Goal: Feedback & Contribution: Submit feedback/report problem

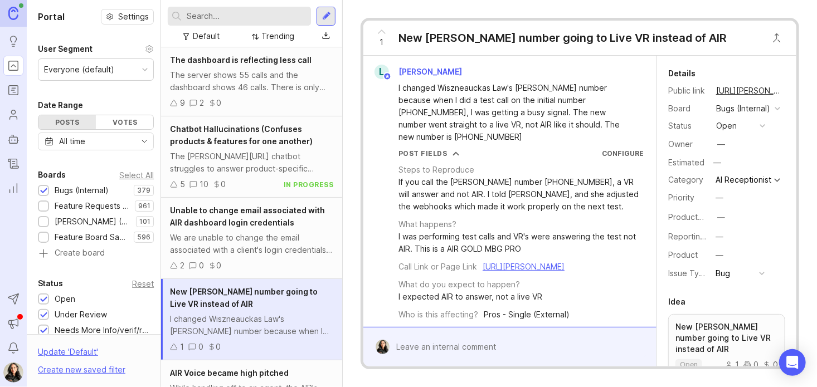
click at [12, 90] on icon "Roadmaps" at bounding box center [12, 90] width 3 height 0
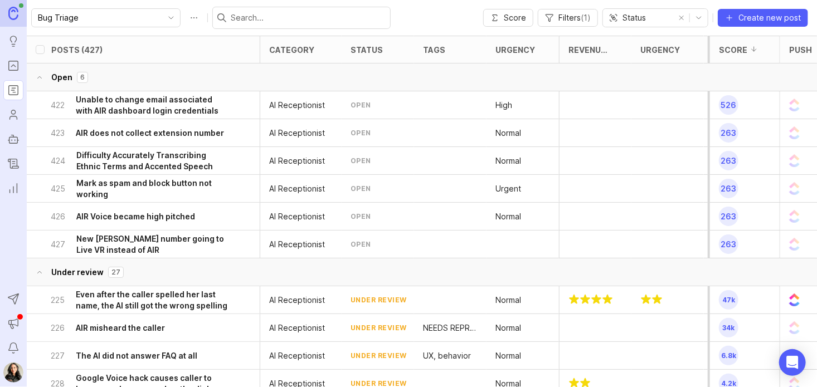
click at [143, 102] on h6 "Unable to change email associated with AIR dashboard login credentials" at bounding box center [152, 105] width 153 height 22
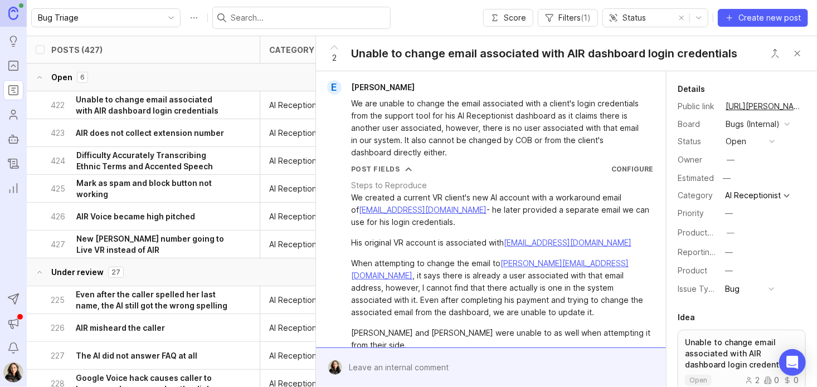
click at [150, 157] on h6 "Difficulty Accurately Transcribing Ethnic Terms and Accented Speech" at bounding box center [152, 161] width 152 height 22
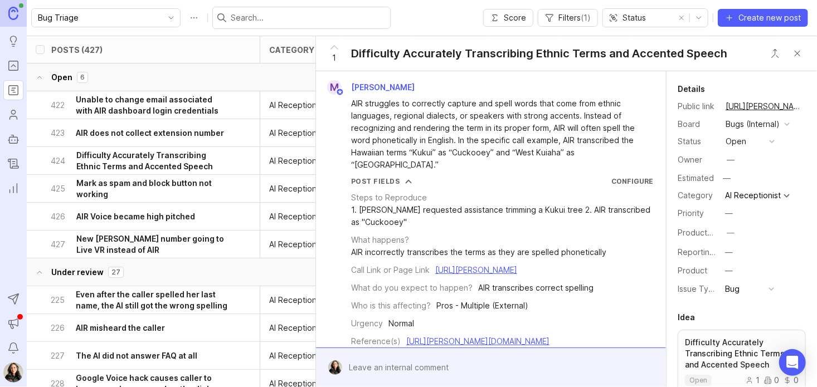
click at [172, 187] on h6 "Mark as spam and block button not working" at bounding box center [152, 189] width 152 height 22
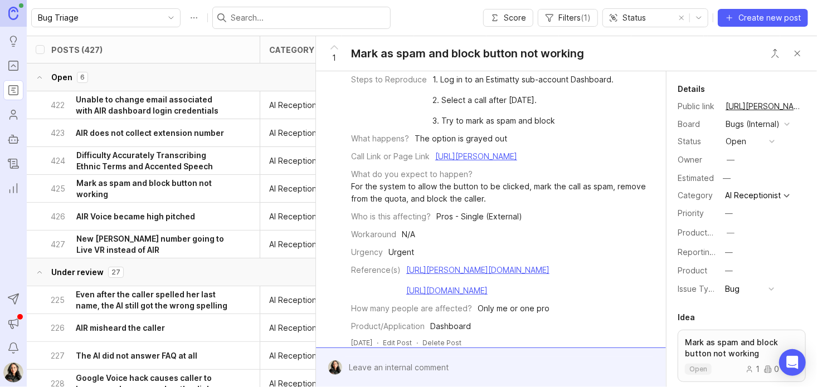
scroll to position [135, 0]
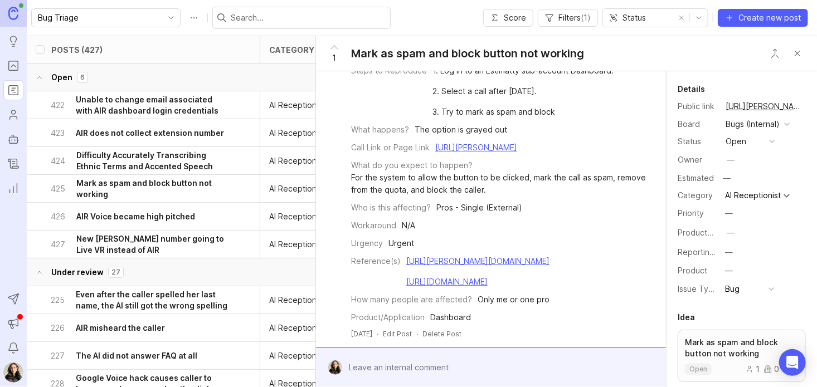
click at [497, 256] on link "[URL][PERSON_NAME][DOMAIN_NAME]" at bounding box center [477, 260] width 143 height 9
click at [469, 277] on link "[URL][DOMAIN_NAME]" at bounding box center [446, 281] width 81 height 9
click at [377, 366] on div at bounding box center [499, 367] width 314 height 21
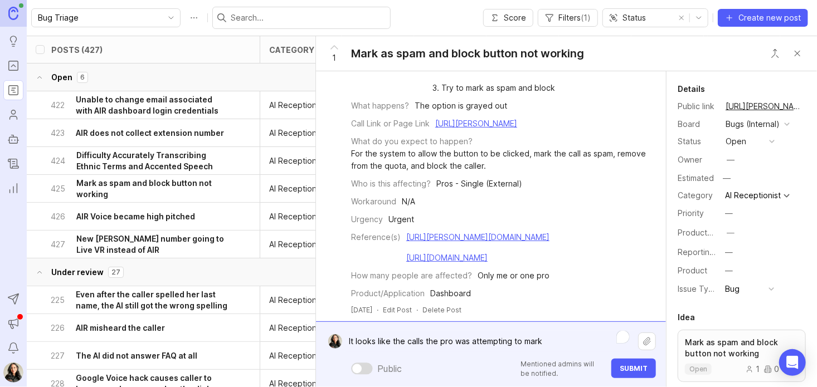
drag, startPoint x: 562, startPoint y: 340, endPoint x: 337, endPoint y: 337, distance: 225.7
click at [337, 337] on form "It looks like the calls the pro was attempting to mark It looks like the calls …" at bounding box center [491, 354] width 350 height 66
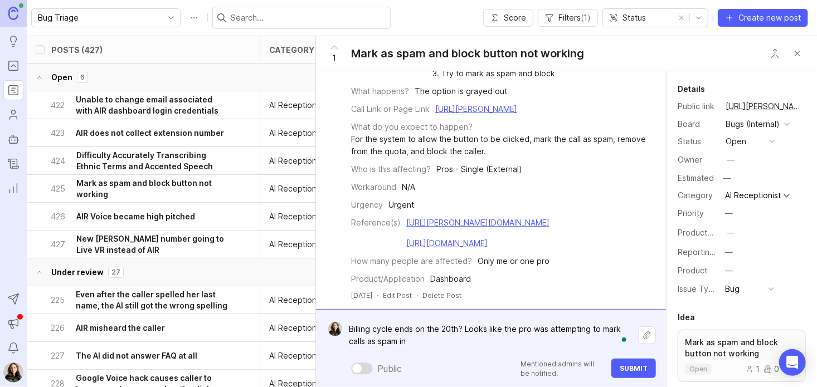
click at [498, 326] on textarea "Billing cycle ends on the 20th? Looks like the pro was attempting to mark calls…" at bounding box center [490, 335] width 296 height 33
click at [443, 343] on textarea "Billing cycle ends on the 20th? Looks like the dates the pro was attempting to …" at bounding box center [490, 335] width 296 height 33
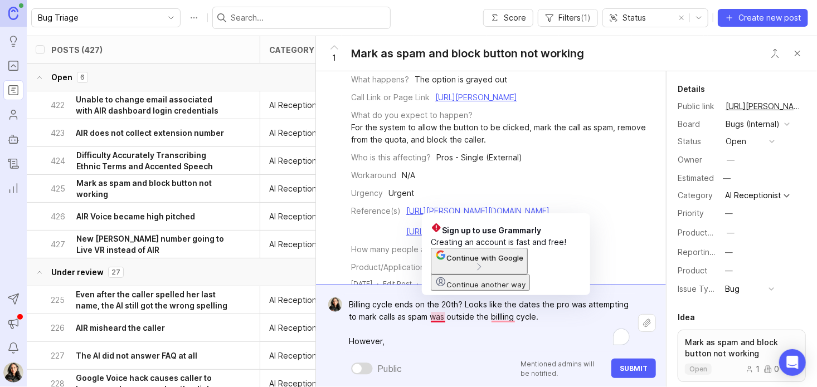
click at [486, 339] on textarea "Billing cycle ends on the 20th? Looks like the dates the pro was attempting to …" at bounding box center [490, 323] width 296 height 58
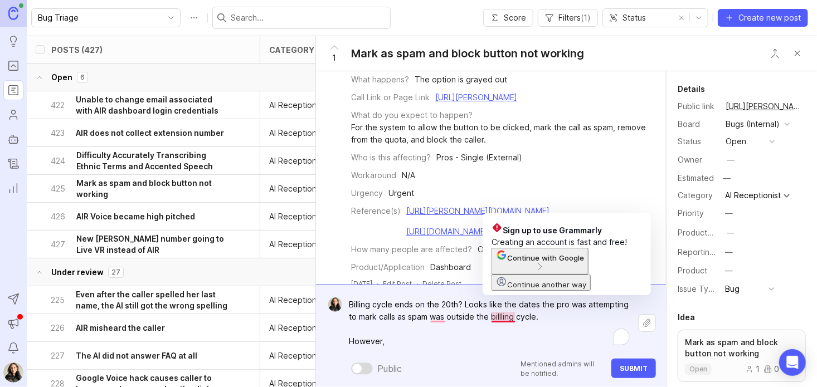
click at [501, 319] on textarea "Billing cycle ends on the 20th? Looks like the dates the pro was attempting to …" at bounding box center [490, 323] width 296 height 58
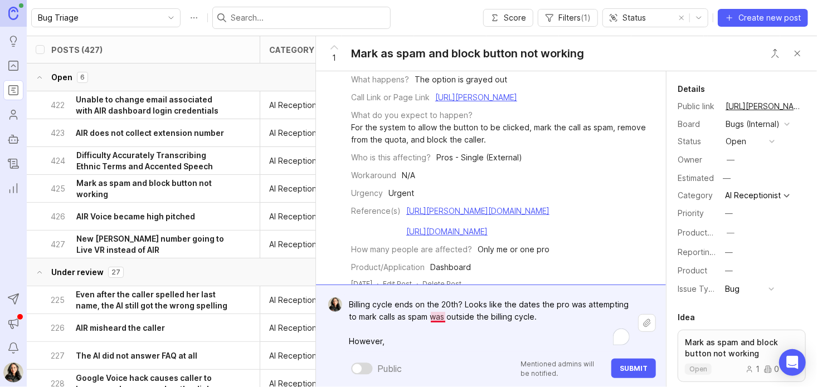
click at [445, 315] on textarea "Billing cycle ends on the 20th? Looks like the dates the pro was attempting to …" at bounding box center [490, 323] width 296 height 58
click at [462, 305] on textarea "Billing cycle ends on the 20th? Looks like the dates the pro was attempting to …" at bounding box center [490, 323] width 296 height 58
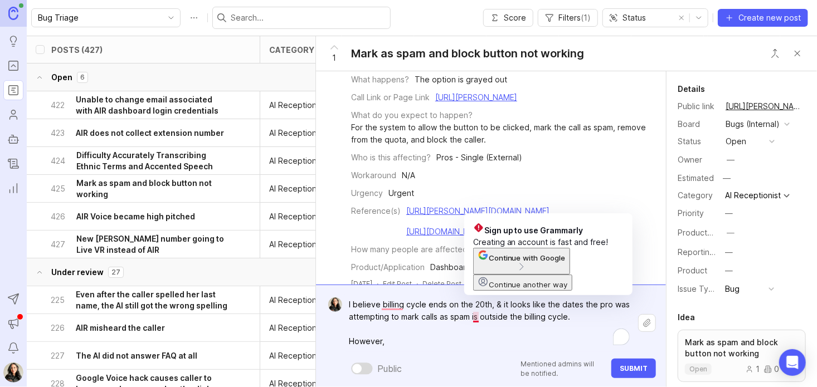
click at [480, 319] on textarea "I believe billing cycle ends on the 20th, & it looks like the dates the pro was…" at bounding box center [490, 323] width 296 height 58
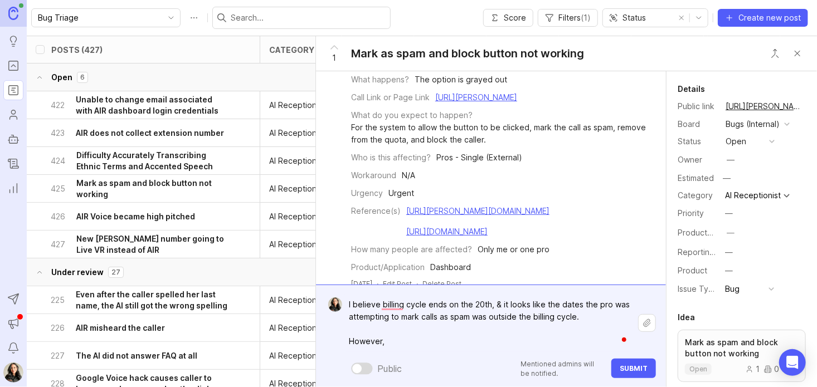
click at [513, 312] on textarea "I believe billing cycle ends on the 20th, & it looks like the dates the pro was…" at bounding box center [490, 323] width 296 height 58
click at [379, 305] on textarea "I believe billing cycle ends on the 20th, & it looks like the dates the pro was…" at bounding box center [490, 323] width 296 height 58
click at [402, 339] on textarea "I believe the billing cycle ends on the 20th, & it looks like the dates the pro…" at bounding box center [490, 323] width 296 height 58
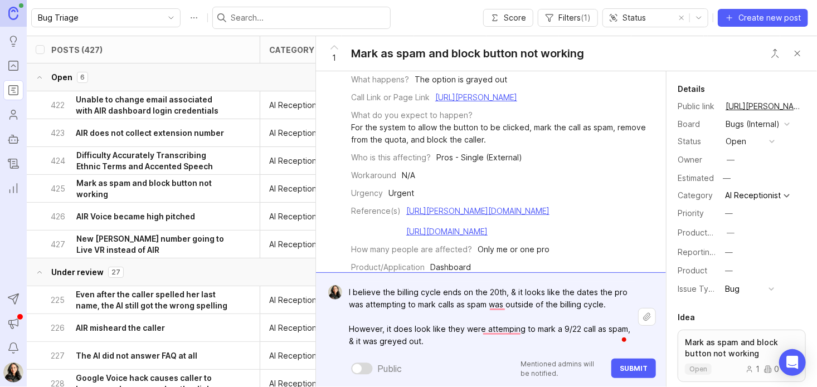
drag, startPoint x: 514, startPoint y: 291, endPoint x: 317, endPoint y: 294, distance: 197.2
click at [317, 294] on form "I believe the billing cycle ends on the 20th, & it looks like the dates the pro…" at bounding box center [491, 329] width 350 height 115
click at [448, 308] on textarea "It looks like the dates the pro was attempting to mark calls as spam was outsid…" at bounding box center [490, 317] width 296 height 70
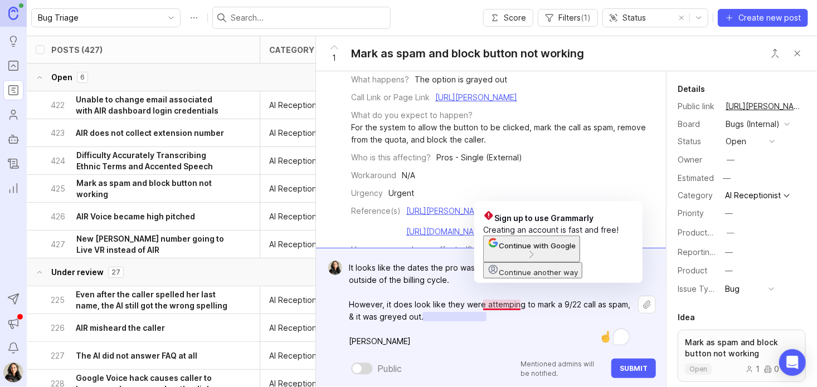
click at [510, 304] on textarea "It looks like the dates the pro was attempting to mark calls as spam was outsid…" at bounding box center [490, 304] width 296 height 95
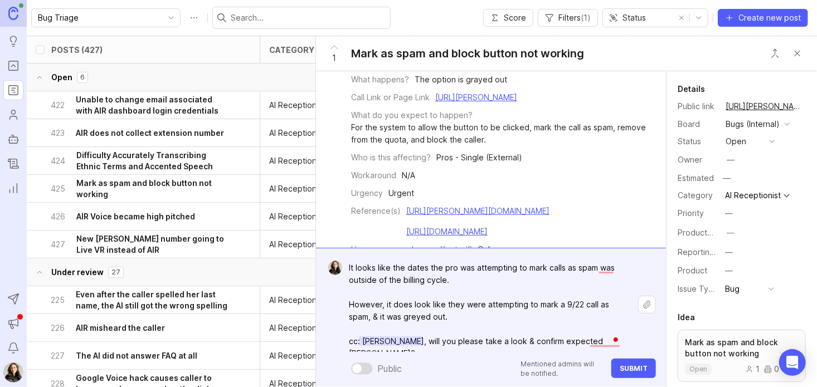
click at [361, 343] on textarea "It looks like the dates the pro was attempting to mark calls as spam was outsid…" at bounding box center [490, 304] width 296 height 95
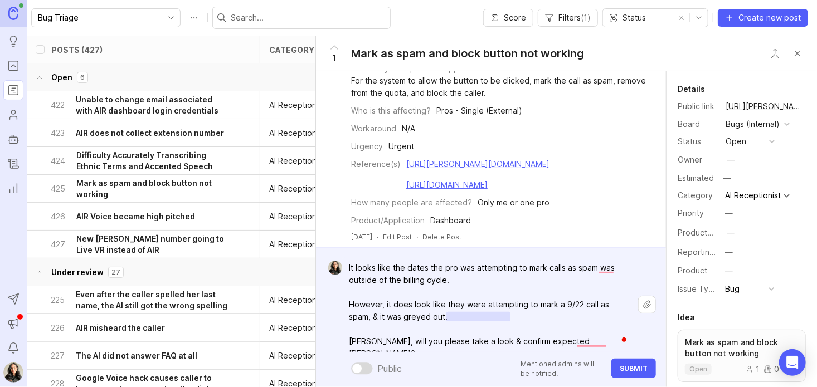
scroll to position [235, 0]
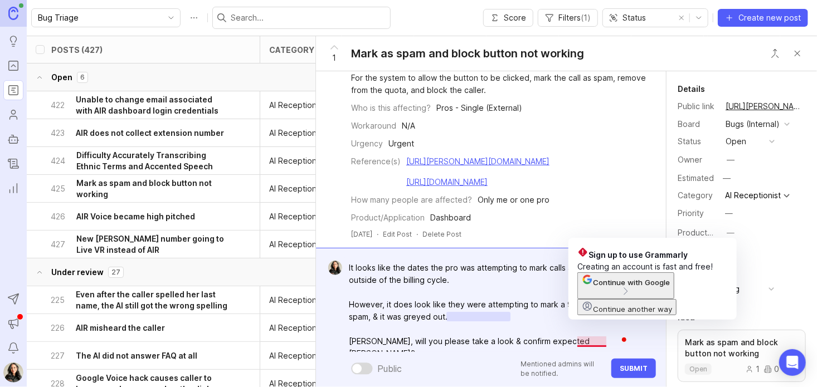
click at [604, 340] on textarea "It looks like the dates the pro was attempting to mark calls as spam was outsid…" at bounding box center [490, 304] width 296 height 95
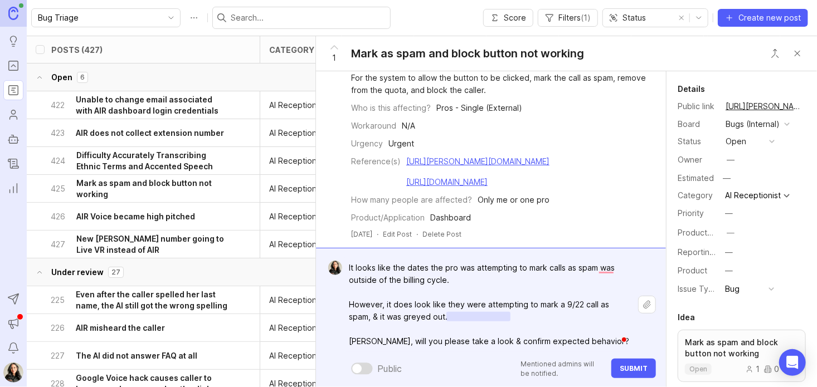
type textarea "It looks like the dates the pro was attempting to mark calls as spam was outsid…"
click at [630, 369] on span "Submit" at bounding box center [634, 368] width 28 height 8
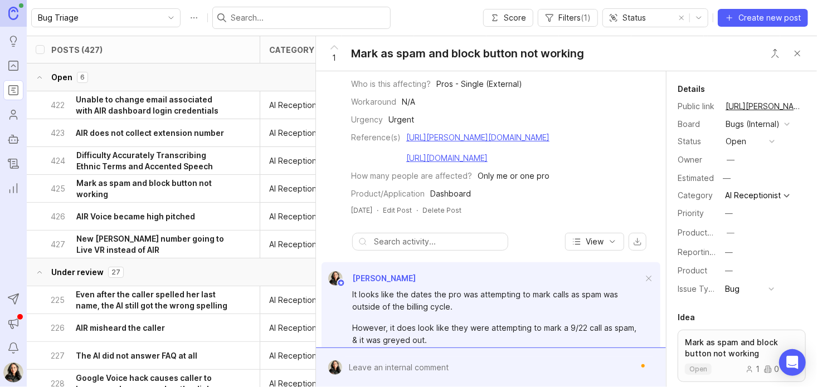
click at [740, 140] on div "open" at bounding box center [735, 141] width 21 height 12
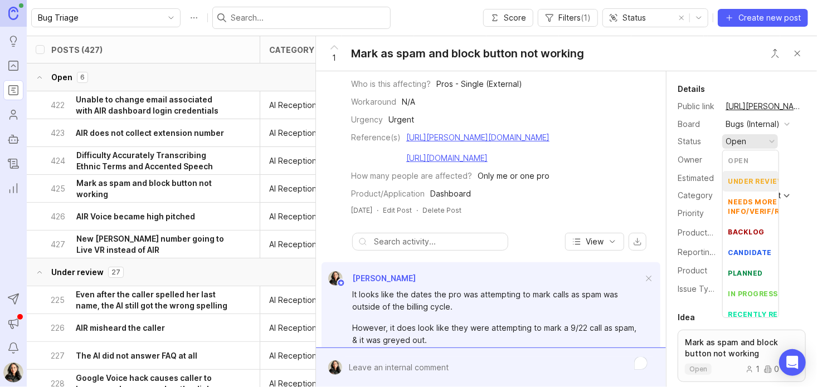
click at [742, 175] on review "under review" at bounding box center [751, 181] width 56 height 21
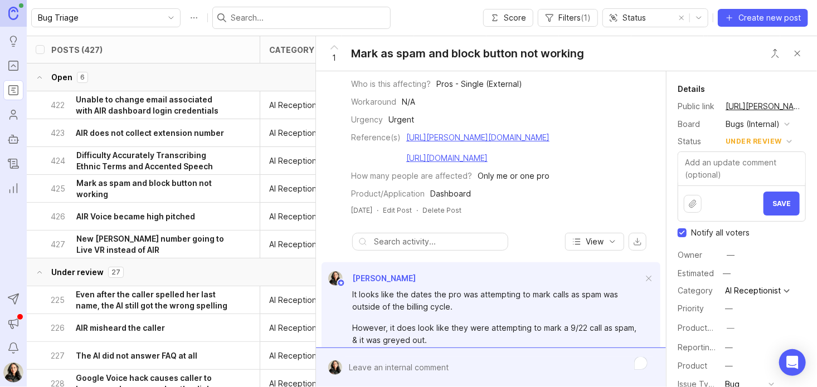
click at [683, 232] on input "Notify all voters" at bounding box center [681, 232] width 9 height 9
checkbox input "false"
click at [776, 198] on button "Save" at bounding box center [781, 204] width 36 height 24
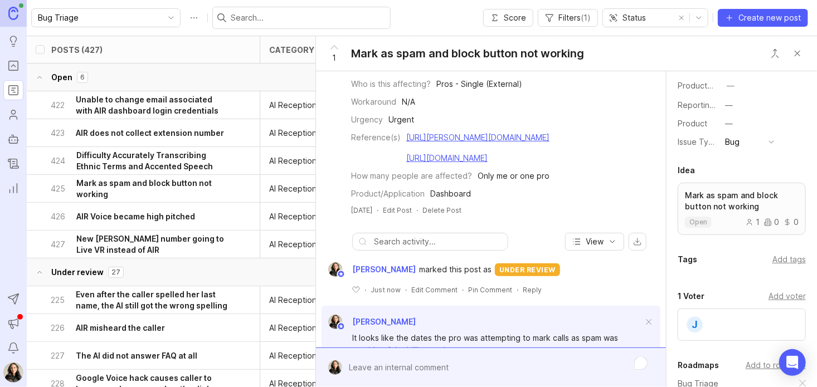
scroll to position [147, 0]
click at [789, 260] on div "Add tags" at bounding box center [788, 259] width 33 height 12
type input "rev"
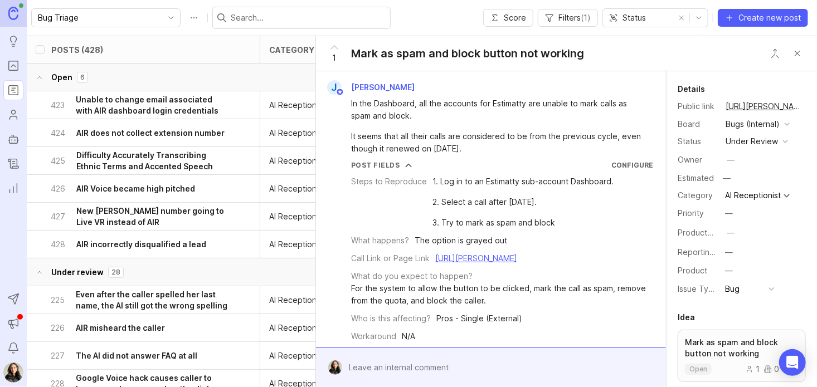
click at [177, 111] on h6 "Unable to change email associated with AIR dashboard login credentials" at bounding box center [152, 105] width 153 height 22
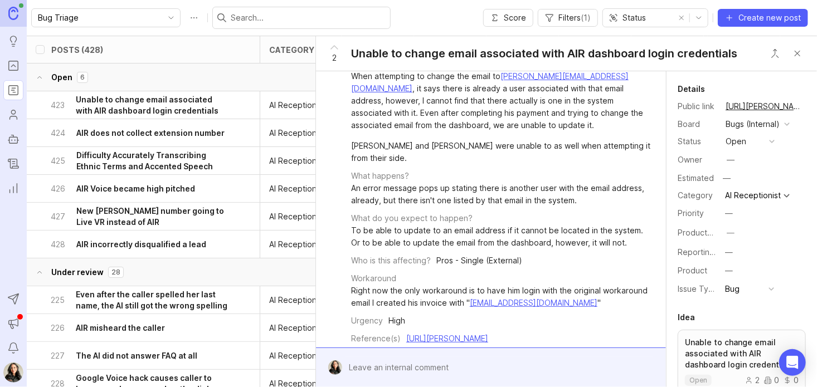
scroll to position [188, 0]
click at [593, 147] on div "[PERSON_NAME] and [PERSON_NAME] were unable to as well when attempting it from …" at bounding box center [502, 151] width 302 height 25
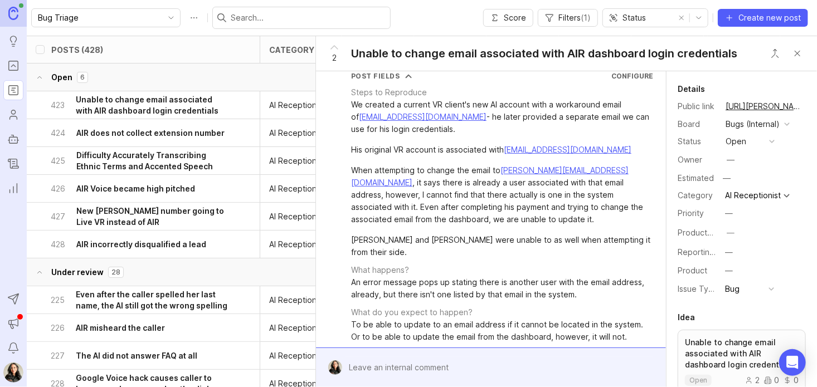
scroll to position [96, 0]
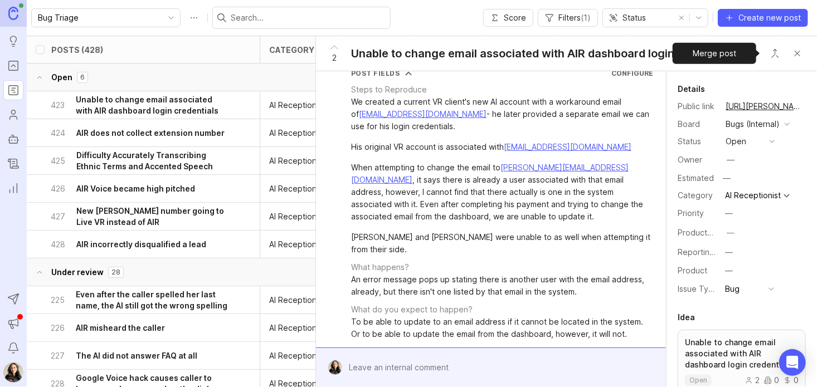
click at [777, 56] on button "Close button" at bounding box center [775, 53] width 22 height 22
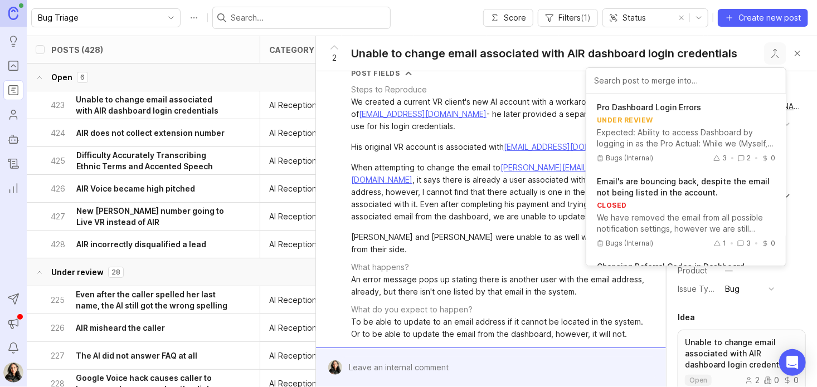
click at [269, 16] on input "text" at bounding box center [308, 18] width 155 height 12
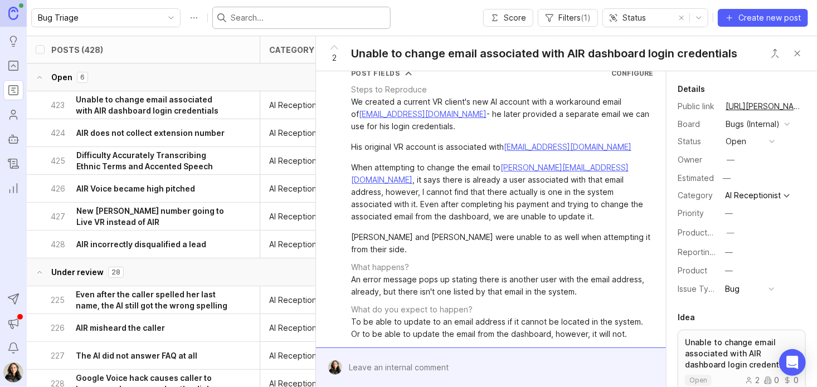
click at [269, 16] on input "text" at bounding box center [308, 18] width 155 height 12
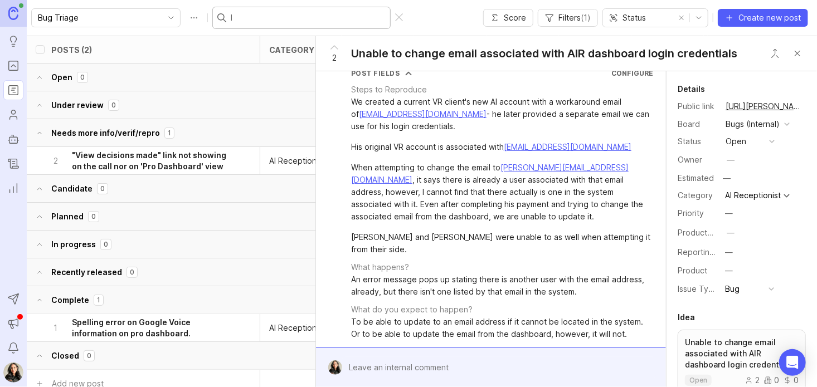
type input "l"
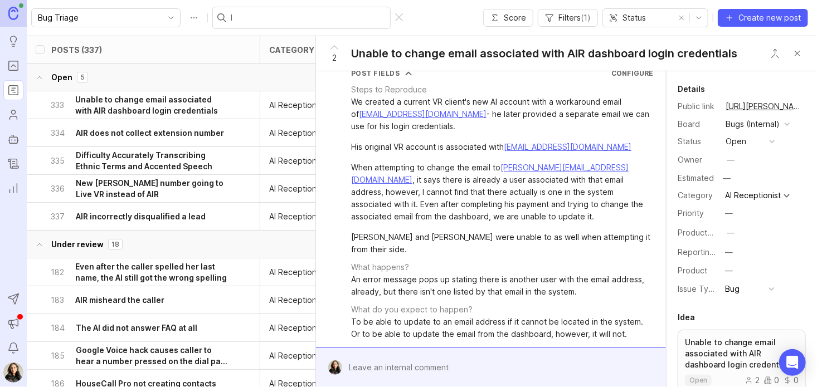
click at [51, 91] on button "333 Unable to change email associated with AIR dashboard login credentials" at bounding box center [140, 104] width 178 height 27
click at [233, 18] on input "l" at bounding box center [308, 18] width 155 height 12
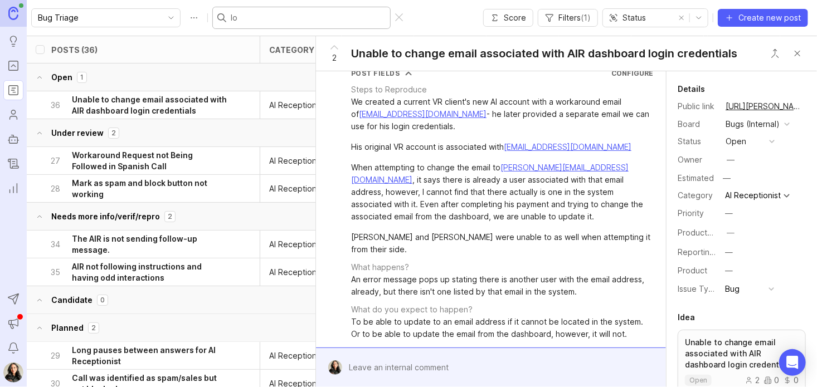
type input "l"
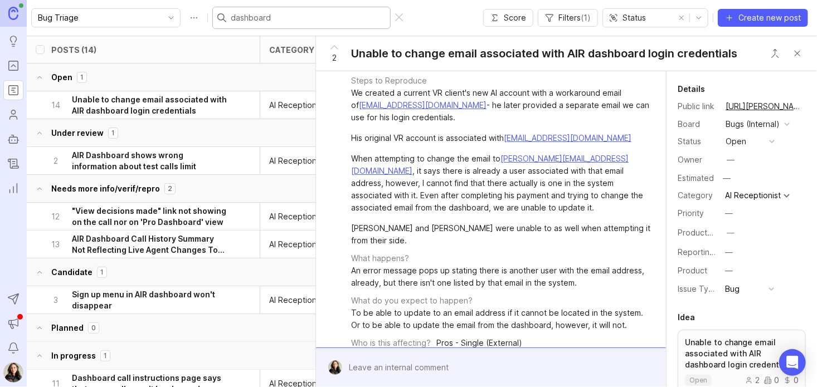
scroll to position [106, 0]
type input "dashboard"
click at [608, 157] on div "When attempting to change the email to [PERSON_NAME][EMAIL_ADDRESS][DOMAIN_NAME…" at bounding box center [502, 182] width 302 height 61
drag, startPoint x: 602, startPoint y: 157, endPoint x: 502, endPoint y: 157, distance: 99.7
click at [502, 157] on div "When attempting to change the email to [PERSON_NAME][EMAIL_ADDRESS][DOMAIN_NAME…" at bounding box center [502, 182] width 302 height 61
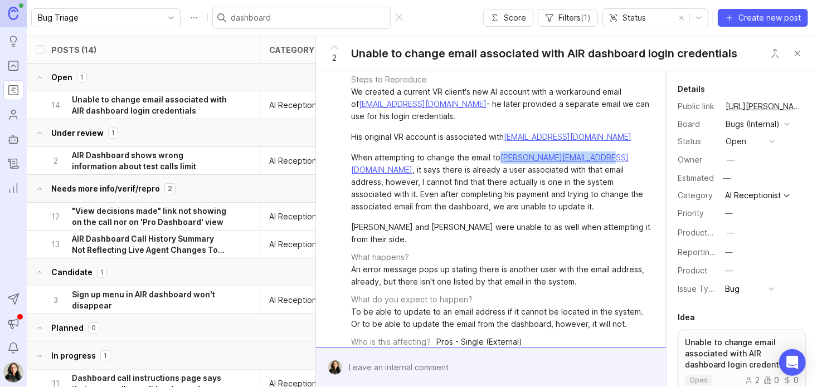
copy link "[PERSON_NAME][EMAIL_ADDRESS][DOMAIN_NAME]"
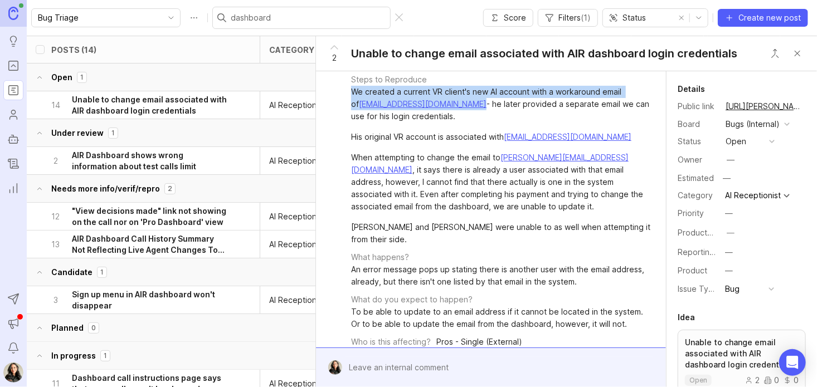
drag, startPoint x: 464, startPoint y: 104, endPoint x: 349, endPoint y: 103, distance: 114.8
click at [349, 103] on div "Post Fields Configure Steps to Reproduce We created a current VR client's new A…" at bounding box center [490, 270] width 341 height 424
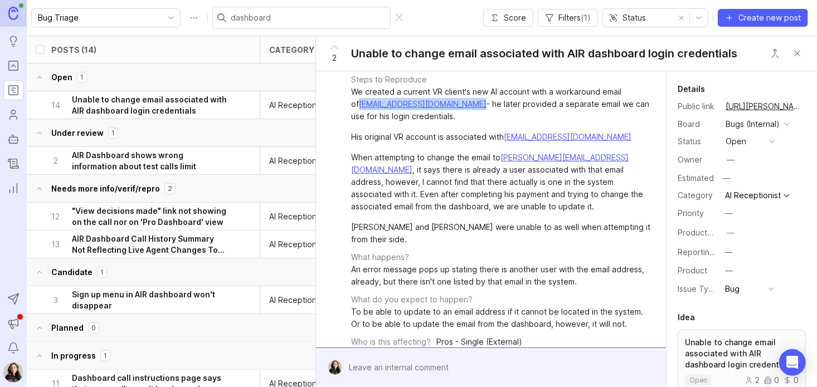
copy link "[EMAIL_ADDRESS][DOMAIN_NAME]"
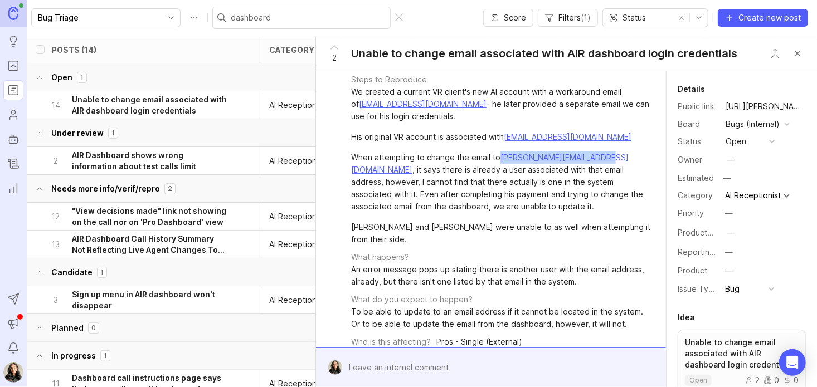
drag, startPoint x: 602, startPoint y: 157, endPoint x: 501, endPoint y: 160, distance: 100.9
click at [501, 160] on div "When attempting to change the email to [PERSON_NAME][EMAIL_ADDRESS][DOMAIN_NAME…" at bounding box center [502, 182] width 302 height 61
copy link "[PERSON_NAME][EMAIL_ADDRESS][DOMAIN_NAME]"
click at [441, 181] on div "When attempting to change the email to [PERSON_NAME][EMAIL_ADDRESS][DOMAIN_NAME…" at bounding box center [502, 182] width 302 height 61
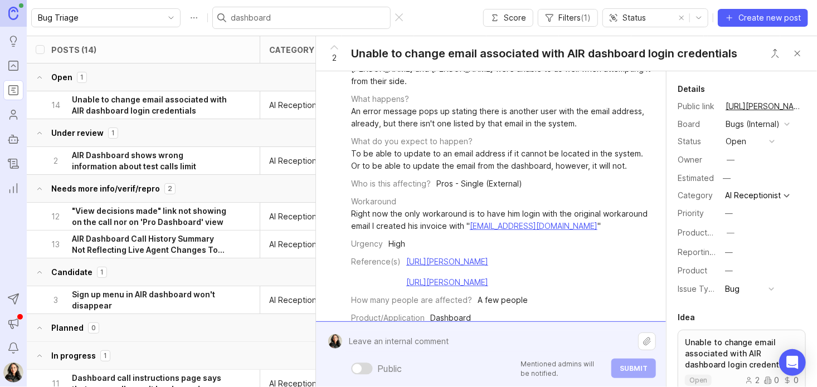
click at [408, 374] on div "Public Mentioned admins will be notified. Submit" at bounding box center [499, 354] width 314 height 47
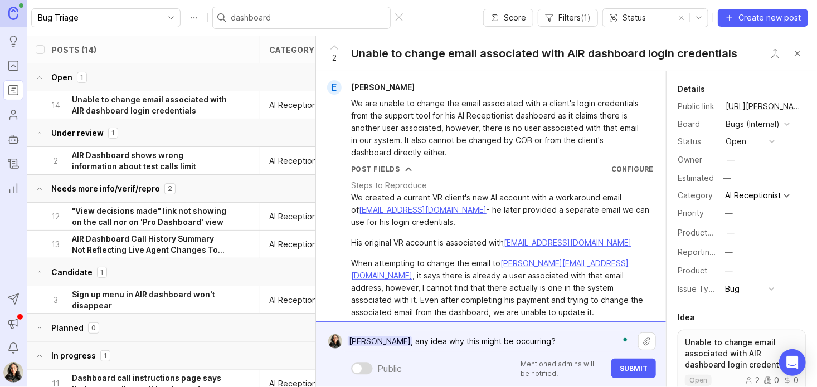
scroll to position [290, 0]
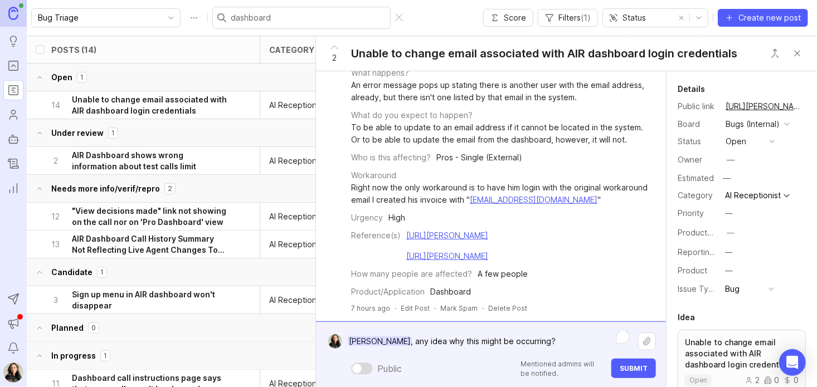
type textarea "[PERSON_NAME], any idea why this might be occurring?"
click at [626, 366] on span "Submit" at bounding box center [634, 368] width 28 height 8
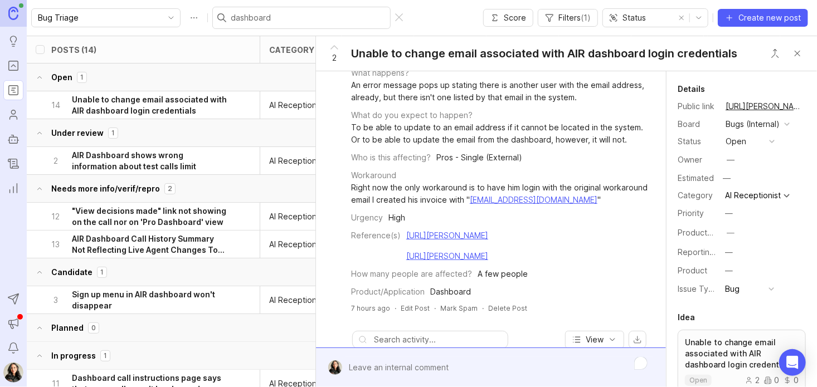
click at [754, 143] on button "open" at bounding box center [750, 141] width 56 height 14
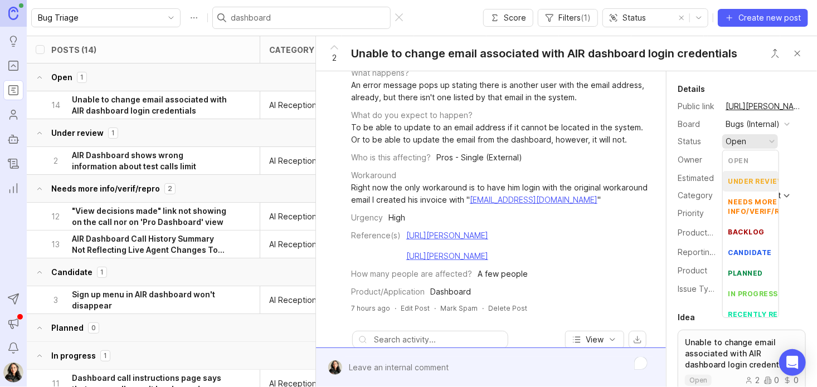
click at [745, 181] on div "under review" at bounding box center [756, 181] width 56 height 9
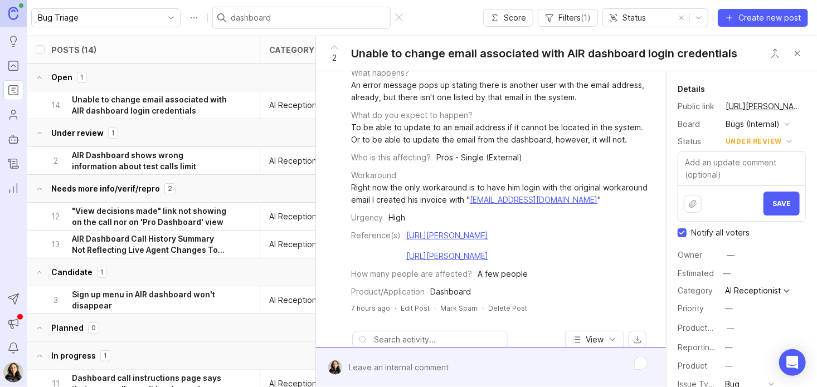
click at [684, 231] on input "Notify all voters" at bounding box center [681, 232] width 9 height 9
checkbox input "false"
click at [770, 211] on button "Save" at bounding box center [781, 204] width 36 height 24
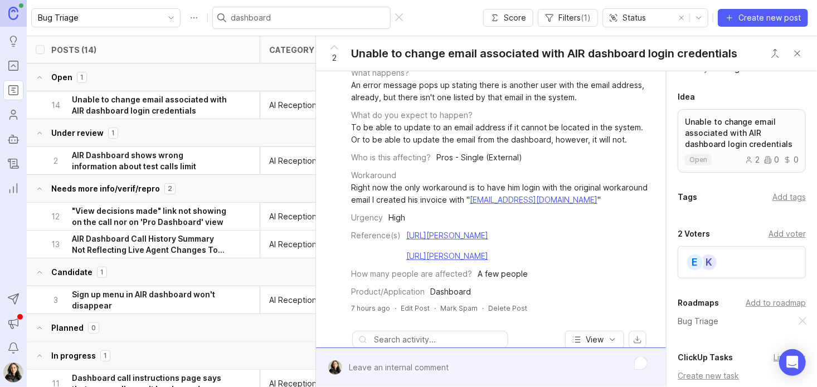
scroll to position [218, 0]
click at [787, 198] on div "Add tags" at bounding box center [788, 199] width 33 height 12
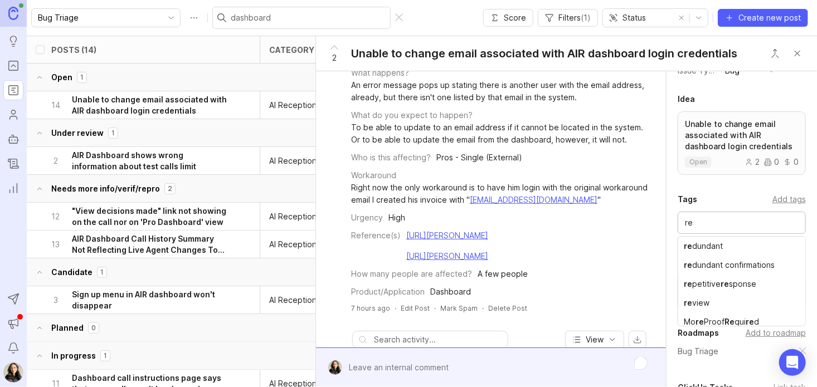
type input "re"
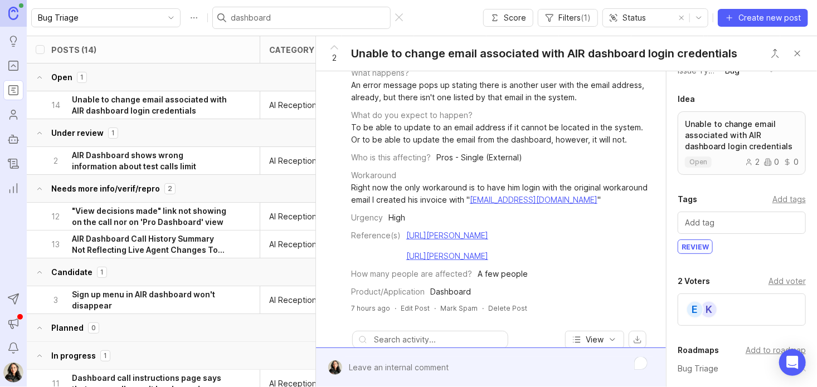
click at [797, 56] on button "Close button" at bounding box center [797, 53] width 22 height 22
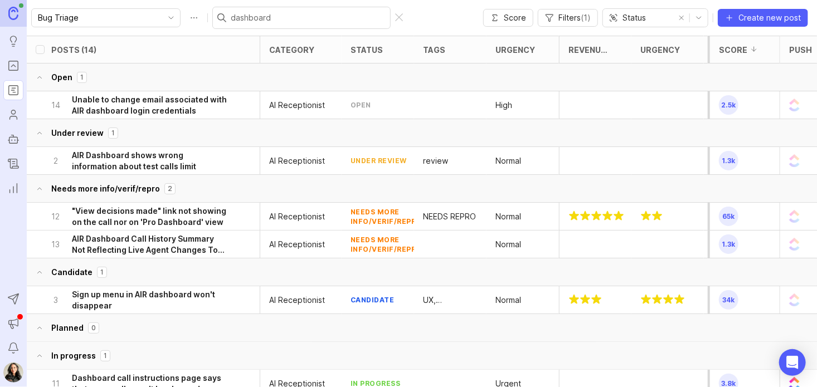
click at [381, 23] on div "dashboard" at bounding box center [308, 18] width 193 height 22
click at [395, 18] on div at bounding box center [399, 17] width 8 height 9
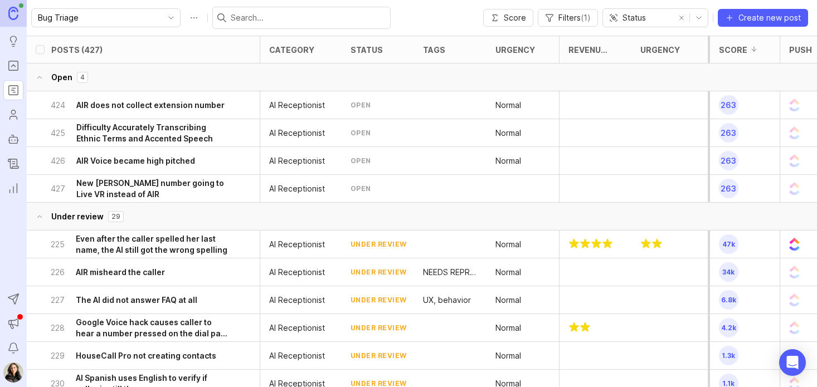
click at [129, 109] on h6 "AIR does not collect extension number" at bounding box center [150, 105] width 148 height 11
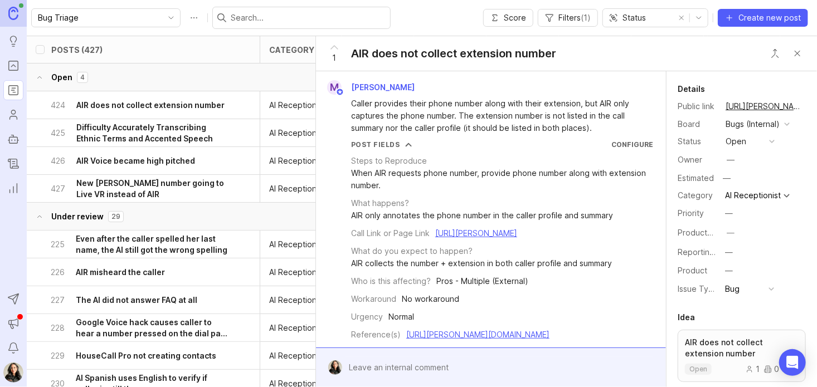
click at [154, 129] on h6 "Difficulty Accurately Transcribing Ethnic Terms and Accented Speech" at bounding box center [152, 133] width 152 height 22
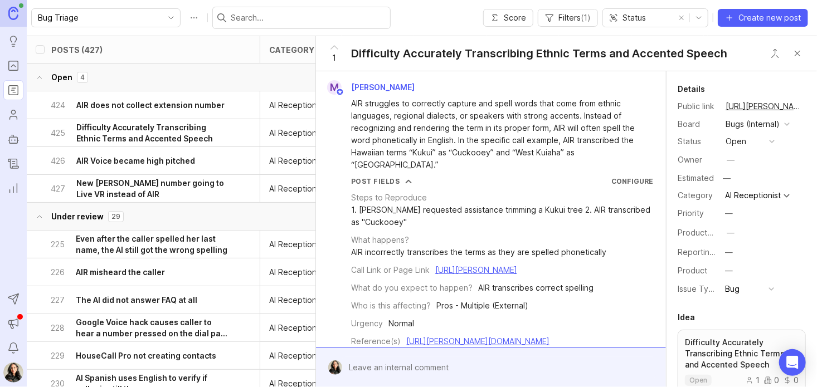
click at [143, 152] on div "426 AIR Voice became high pitched" at bounding box center [140, 160] width 178 height 27
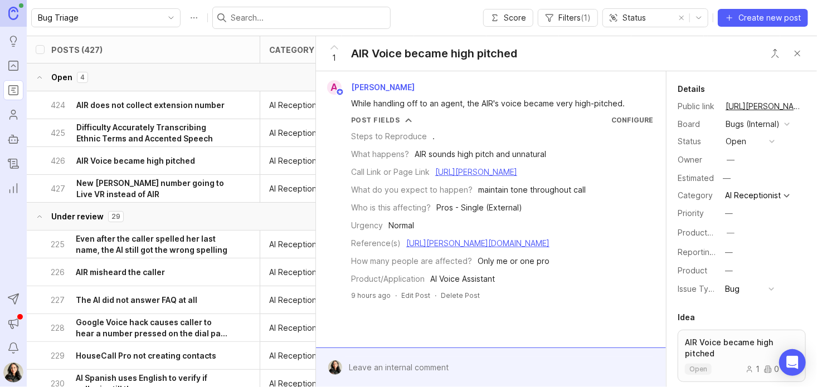
click at [396, 368] on div at bounding box center [499, 367] width 314 height 21
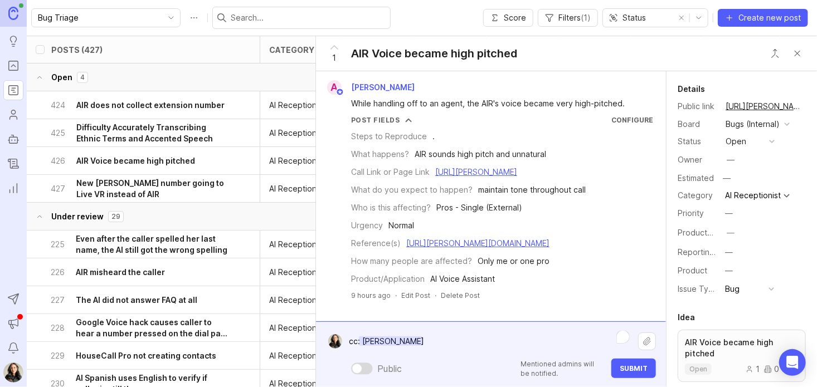
type textarea "cc: Kelsey Fisher"
click at [632, 365] on span "Submit" at bounding box center [634, 368] width 28 height 8
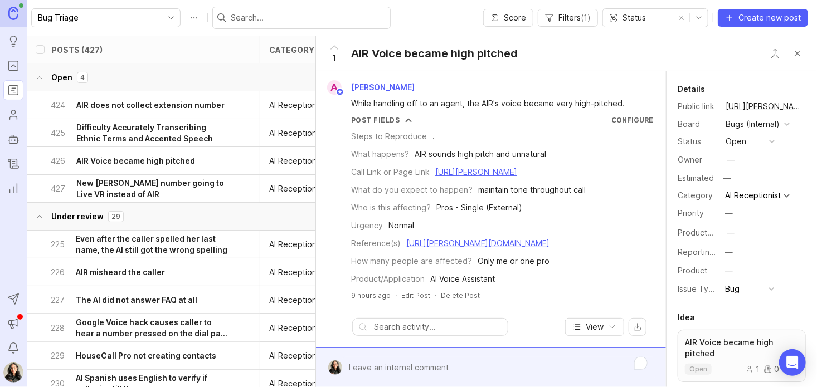
scroll to position [91, 0]
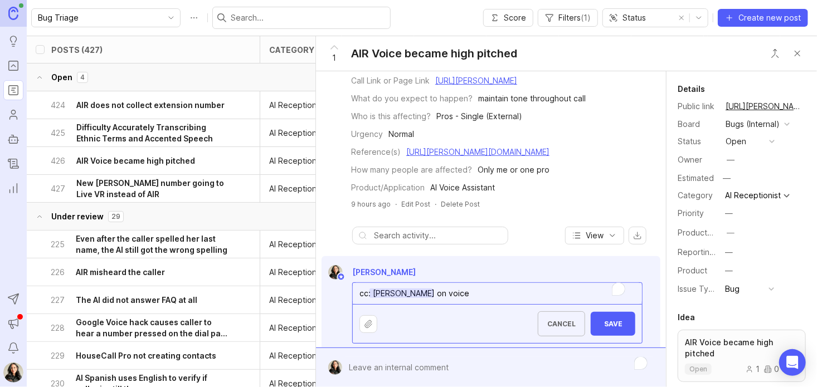
type textarea "cc: Kelsey Fisher on voice"
click at [604, 328] on span "Save" at bounding box center [612, 324] width 27 height 8
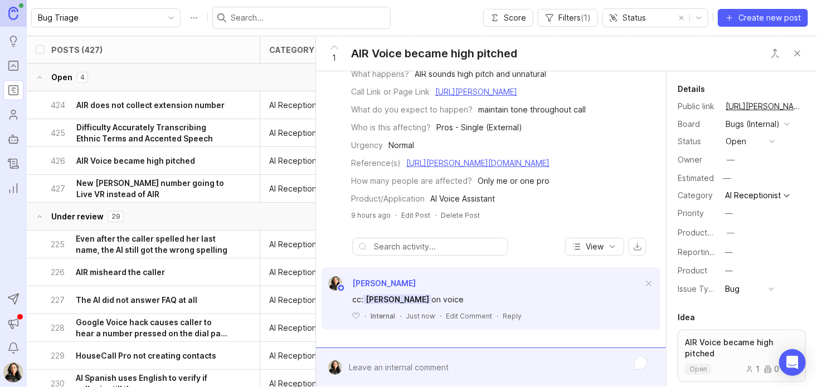
click at [742, 143] on div "open" at bounding box center [735, 141] width 21 height 12
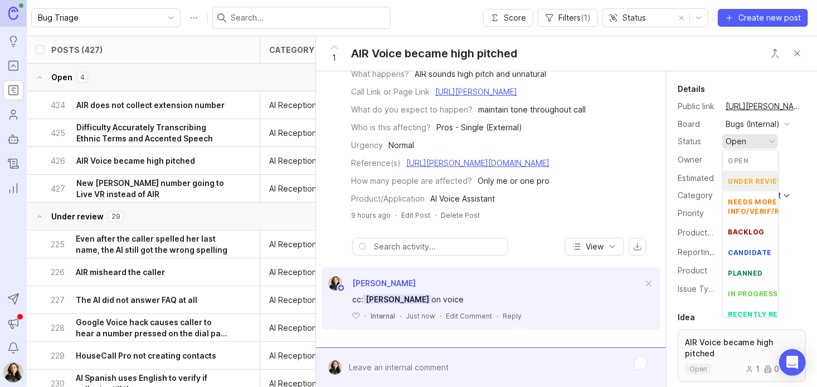
click at [750, 179] on div "under review" at bounding box center [756, 181] width 56 height 9
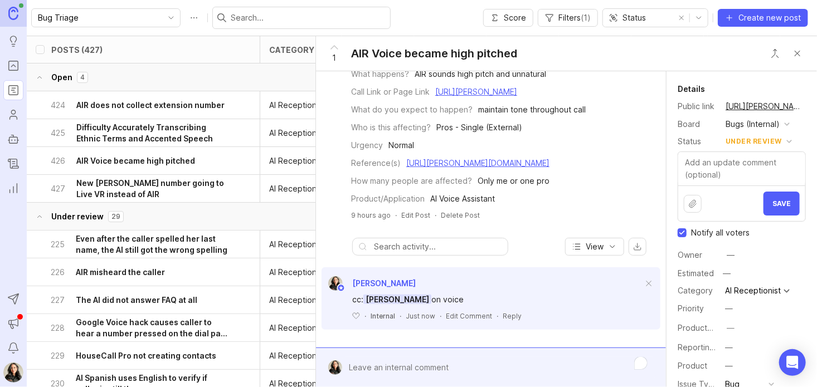
click at [682, 236] on input "Notify all voters" at bounding box center [681, 232] width 9 height 9
checkbox input "false"
click at [781, 200] on span "Save" at bounding box center [781, 203] width 18 height 8
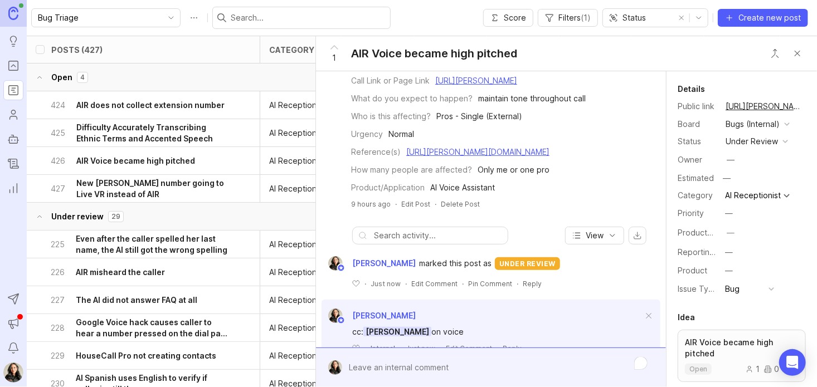
click at [794, 57] on button "Close button" at bounding box center [797, 53] width 22 height 22
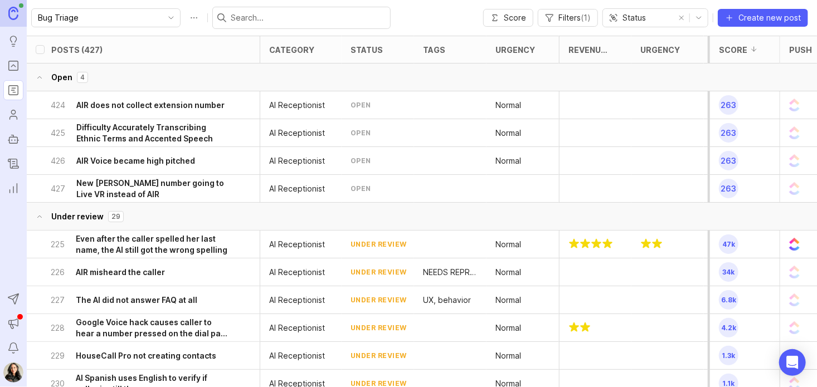
click at [137, 189] on h6 "New [PERSON_NAME] number going to Live VR instead of AIR" at bounding box center [152, 189] width 152 height 22
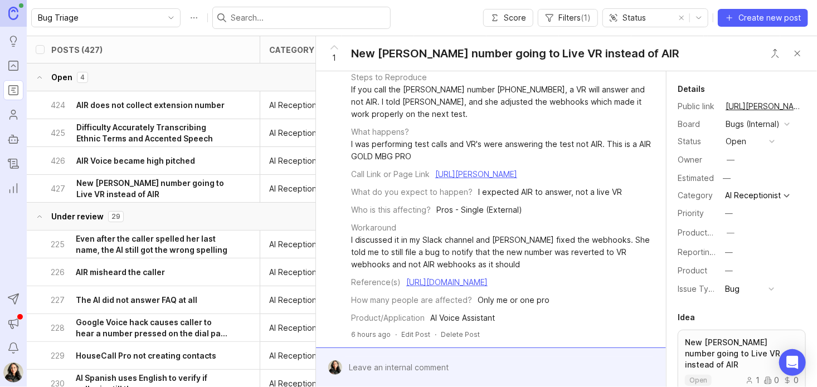
scroll to position [120, 0]
click at [11, 66] on icon "Portal" at bounding box center [13, 65] width 12 height 13
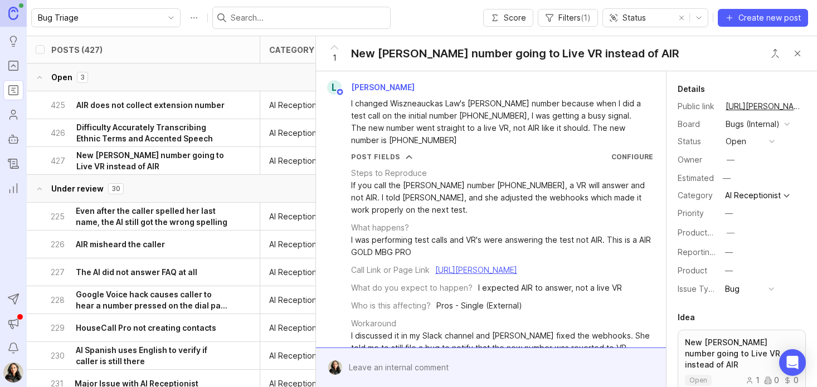
click at [13, 92] on icon "Roadmaps" at bounding box center [14, 92] width 3 height 0
click at [12, 65] on icon "Portal" at bounding box center [13, 66] width 4 height 2
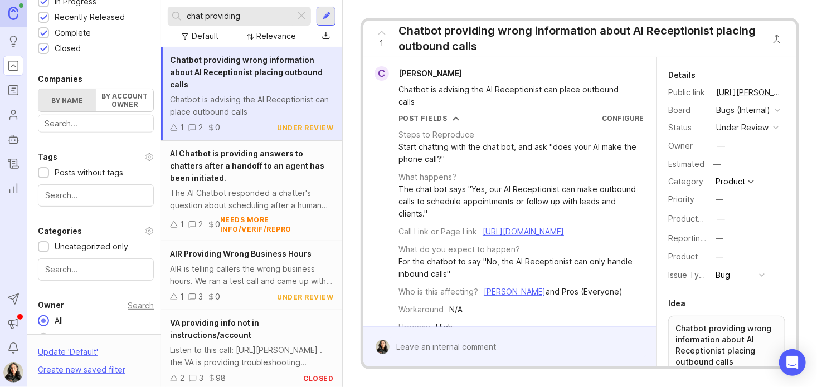
scroll to position [392, 0]
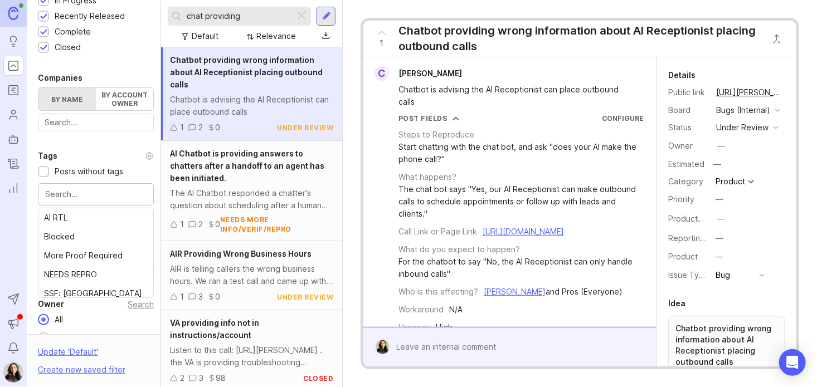
click at [80, 192] on input "text" at bounding box center [95, 194] width 101 height 12
type input "re"
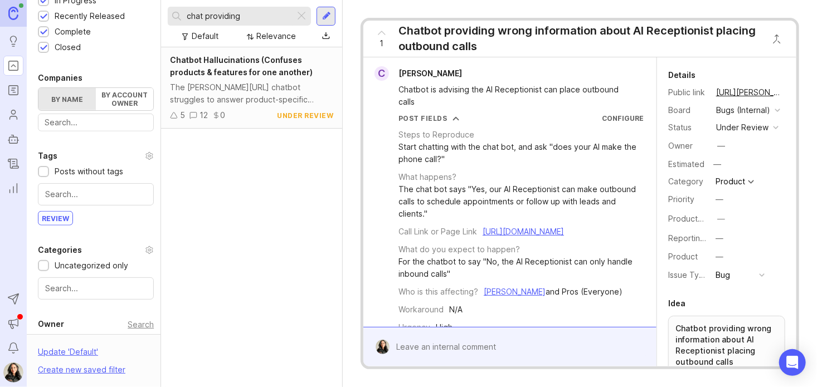
click at [304, 19] on div at bounding box center [301, 16] width 13 height 14
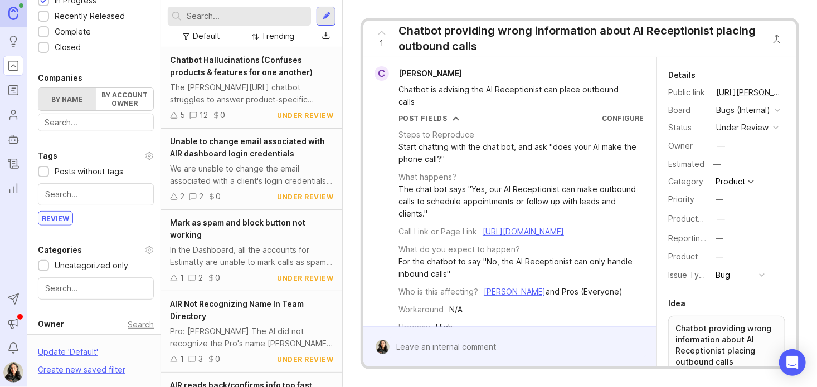
click at [225, 108] on div "Chatbot Hallucinations (Confuses products & features for one another) The Smith…" at bounding box center [251, 87] width 181 height 81
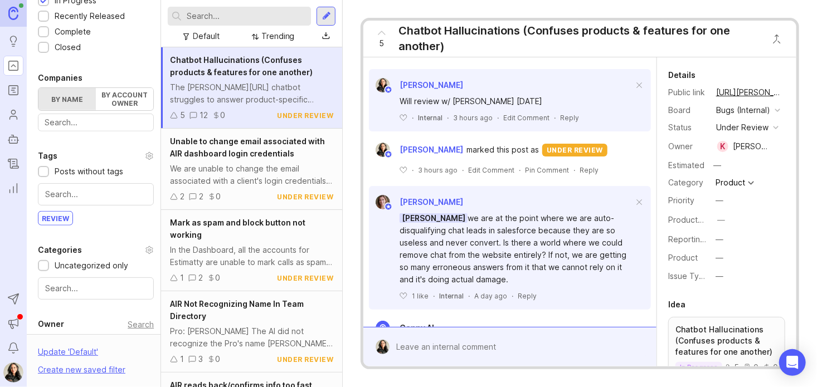
scroll to position [363, 0]
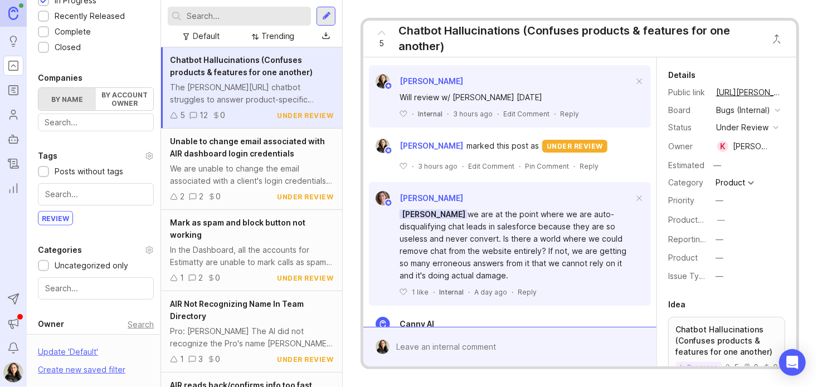
click at [226, 156] on span "Unable to change email associated with AIR dashboard login credentials" at bounding box center [247, 147] width 155 height 22
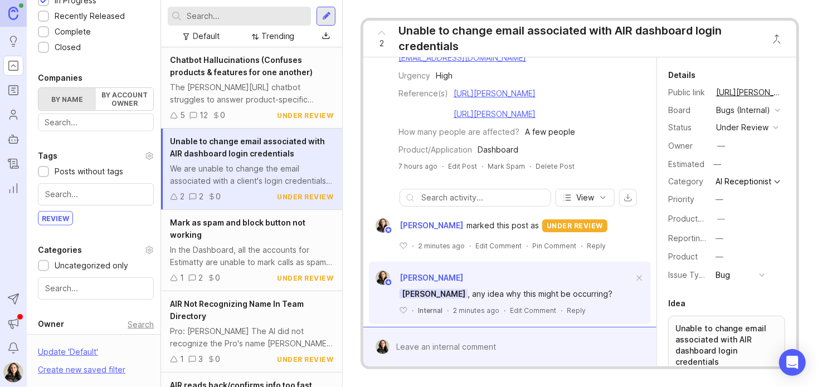
scroll to position [506, 0]
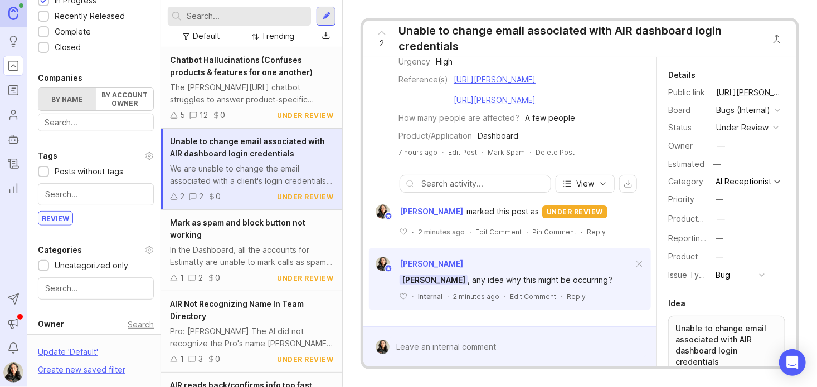
click at [256, 230] on div "Mark as spam and block button not working" at bounding box center [251, 229] width 163 height 25
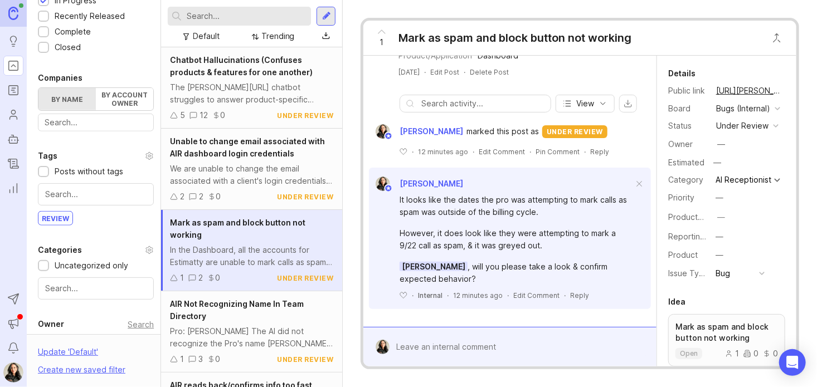
scroll to position [404, 0]
click at [223, 318] on div "AIR Not Recognizing Name In Team Directory" at bounding box center [251, 310] width 163 height 25
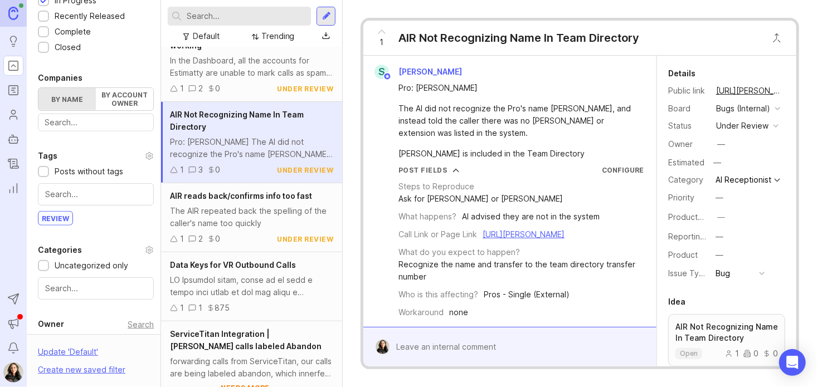
scroll to position [189, 0]
click at [249, 209] on div "The AIR repeated back the spelling of the caller's name too quickly" at bounding box center [251, 217] width 163 height 25
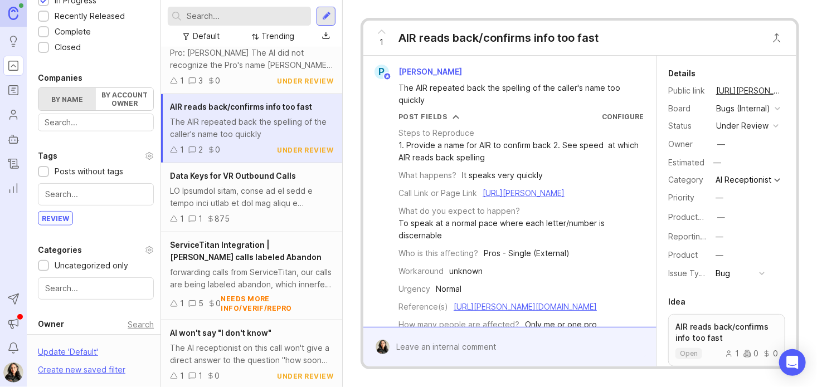
scroll to position [279, 0]
click at [260, 190] on div at bounding box center [251, 197] width 163 height 25
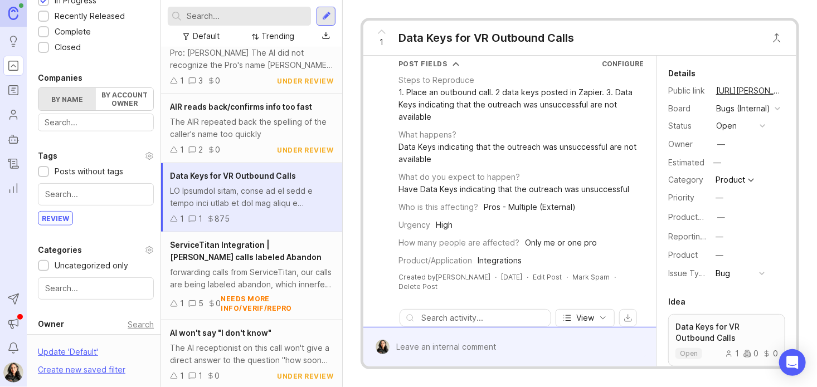
scroll to position [2558, 0]
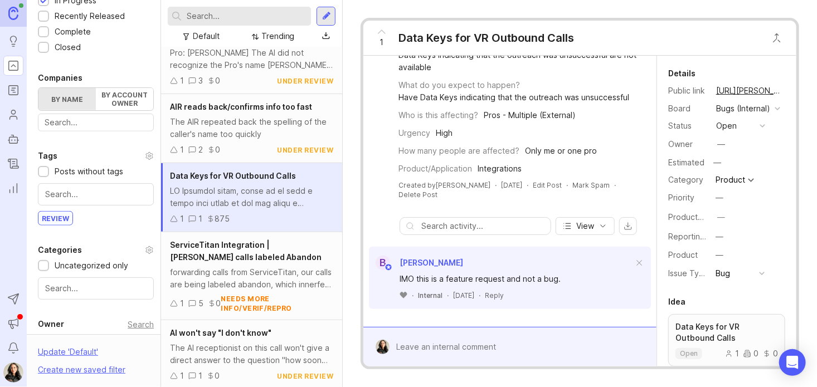
click at [404, 296] on icon at bounding box center [403, 295] width 7 height 6
click at [765, 116] on div "Bugs (Internal)" at bounding box center [748, 108] width 71 height 14
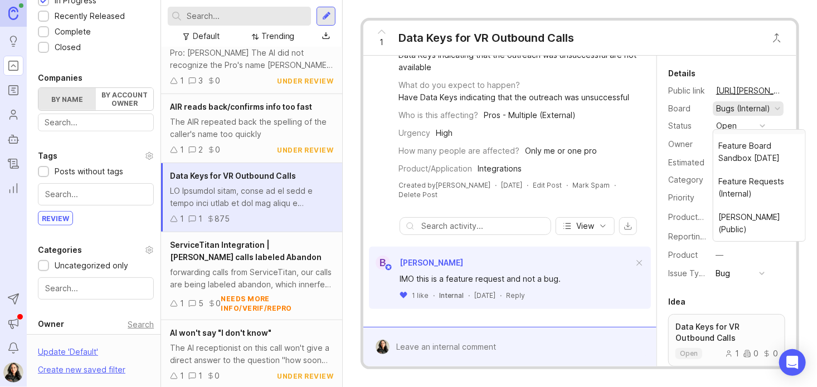
scroll to position [17, 0]
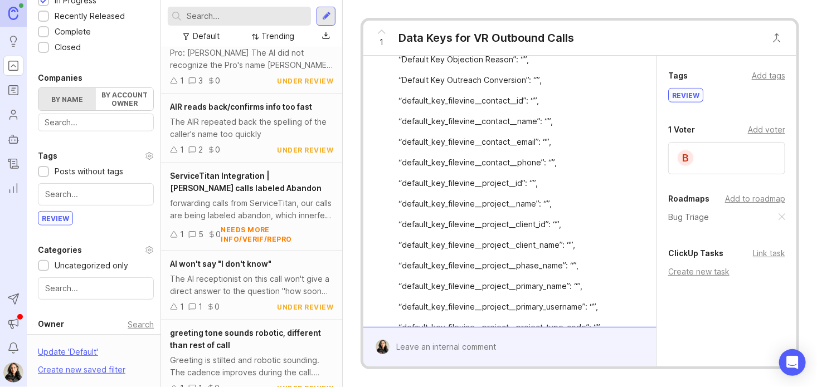
scroll to position [1566, 0]
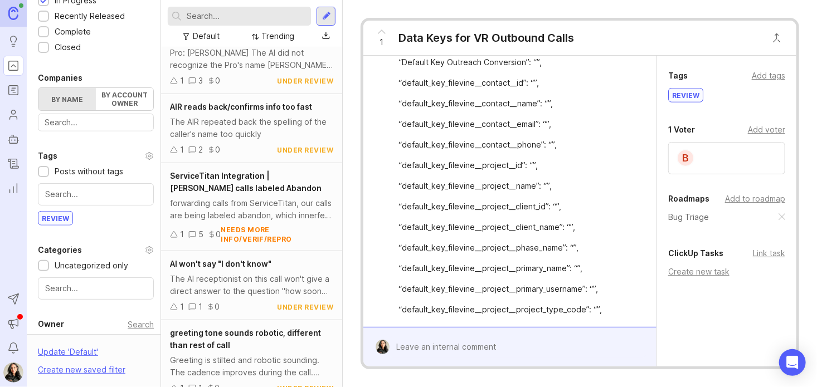
click at [686, 94] on div "review" at bounding box center [686, 95] width 34 height 13
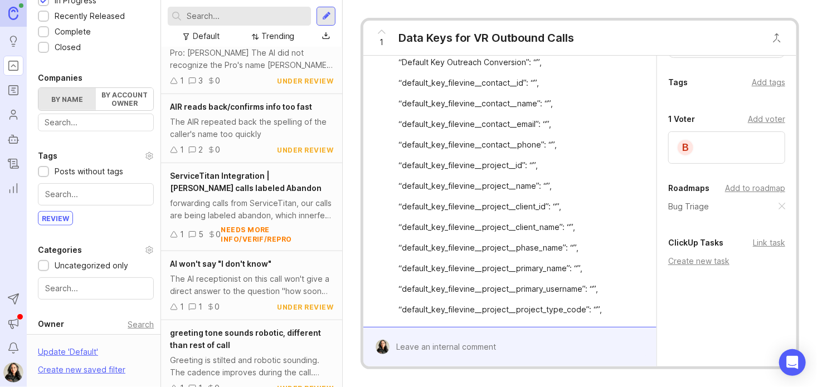
click at [749, 188] on div "Add to roadmap" at bounding box center [755, 188] width 60 height 12
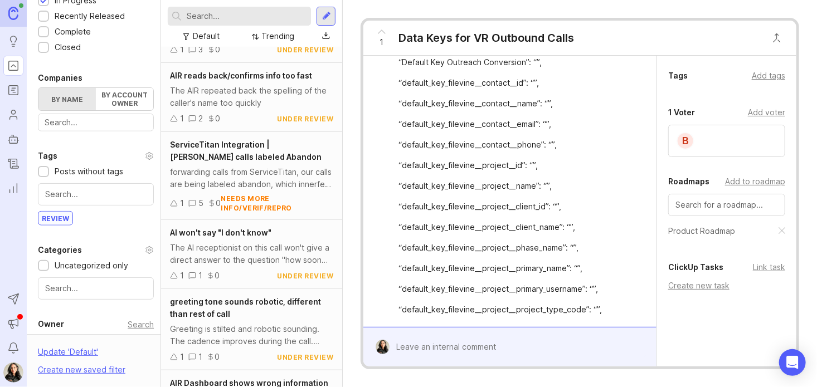
scroll to position [310, 0]
click at [282, 167] on div "forwarding calls from ServiceTitan, our calls are being labeled abandon, which …" at bounding box center [251, 178] width 163 height 25
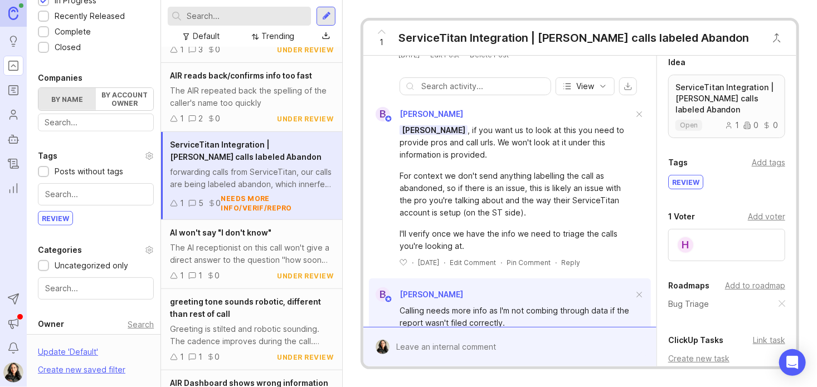
scroll to position [259, 0]
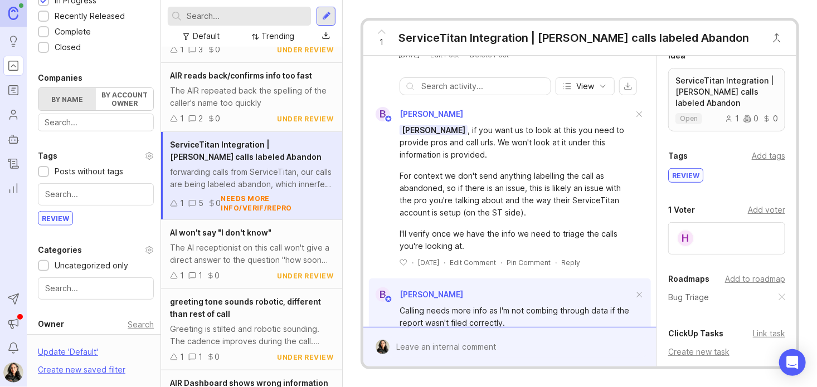
click at [689, 182] on div "review" at bounding box center [686, 175] width 34 height 13
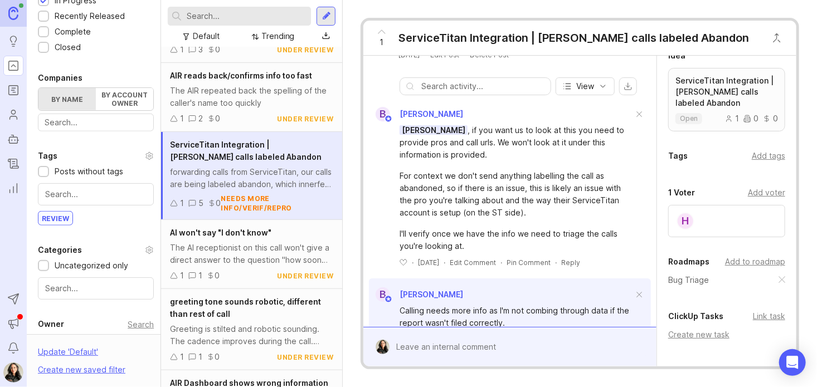
click at [250, 250] on div "The AI receptionist on this call won't give a direct answer to the question "ho…" at bounding box center [251, 254] width 163 height 25
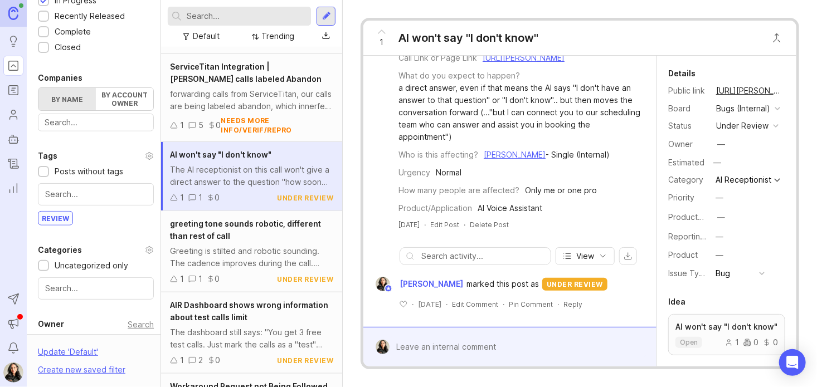
scroll to position [403, 0]
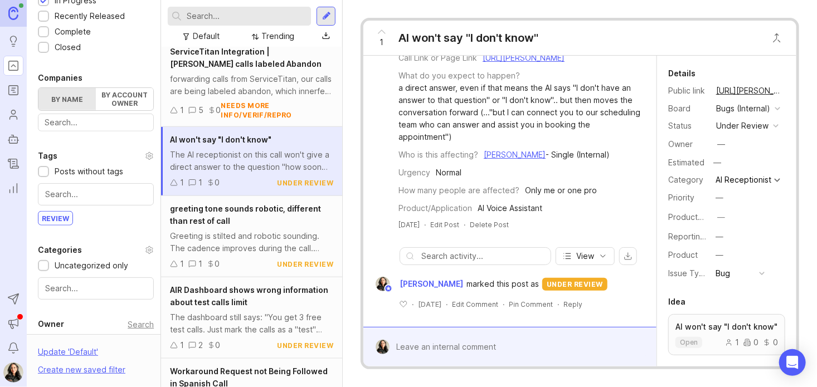
click at [260, 232] on div "Greeting is stilted and robotic sounding. The cadence improves during the call.…" at bounding box center [251, 242] width 163 height 25
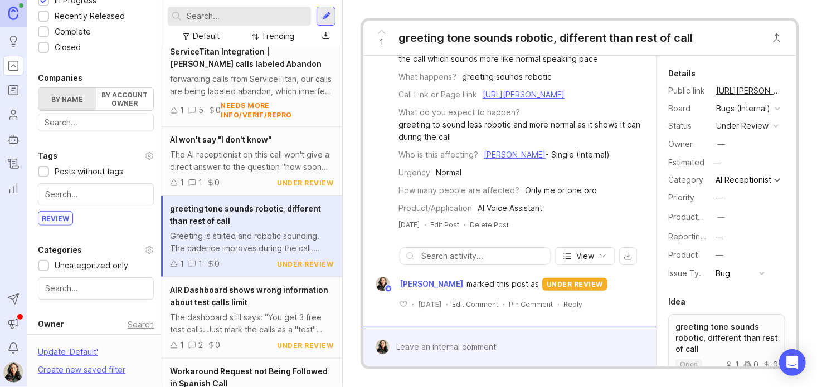
scroll to position [134, 0]
click at [257, 298] on div "AIR Dashboard shows wrong information about test calls limit" at bounding box center [251, 296] width 163 height 25
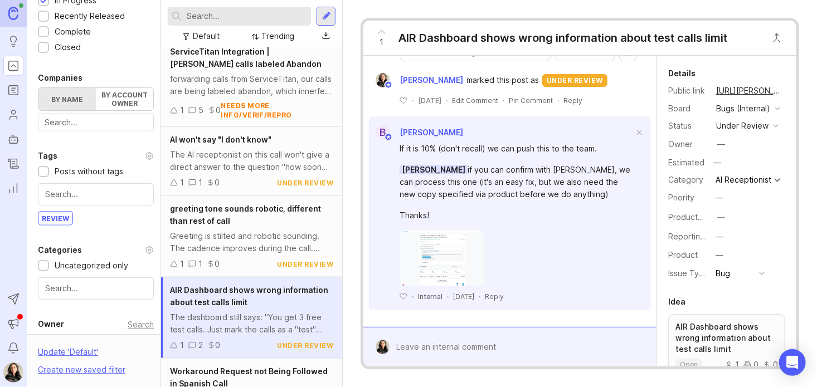
scroll to position [455, 0]
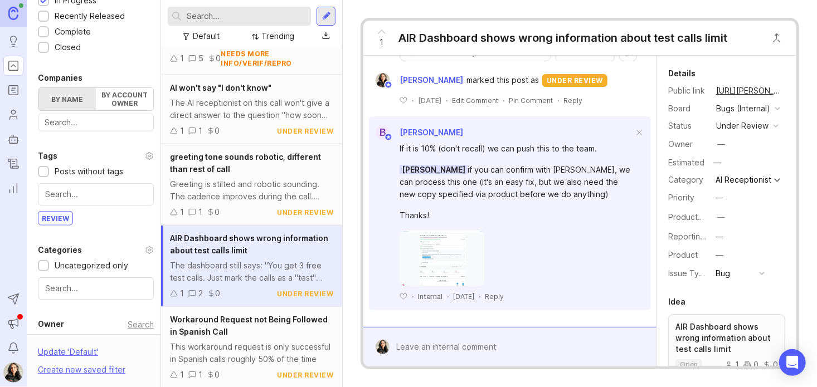
click at [235, 323] on span "Workaround Request not Being Followed in Spanish Call" at bounding box center [249, 326] width 158 height 22
